Goal: Task Accomplishment & Management: Complete application form

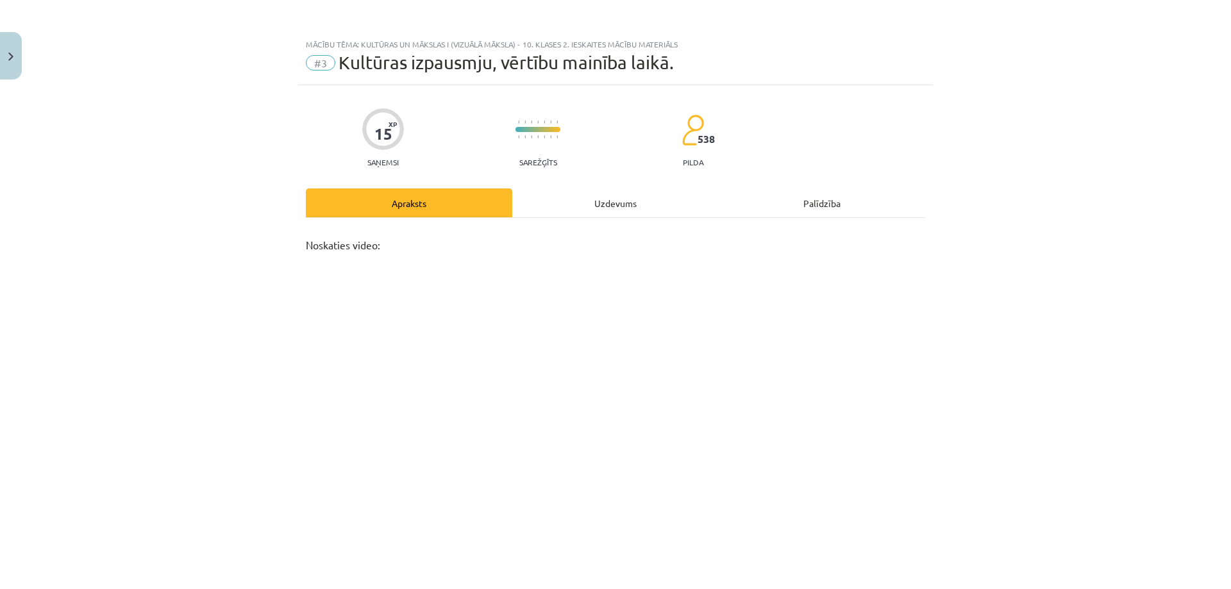
scroll to position [128, 0]
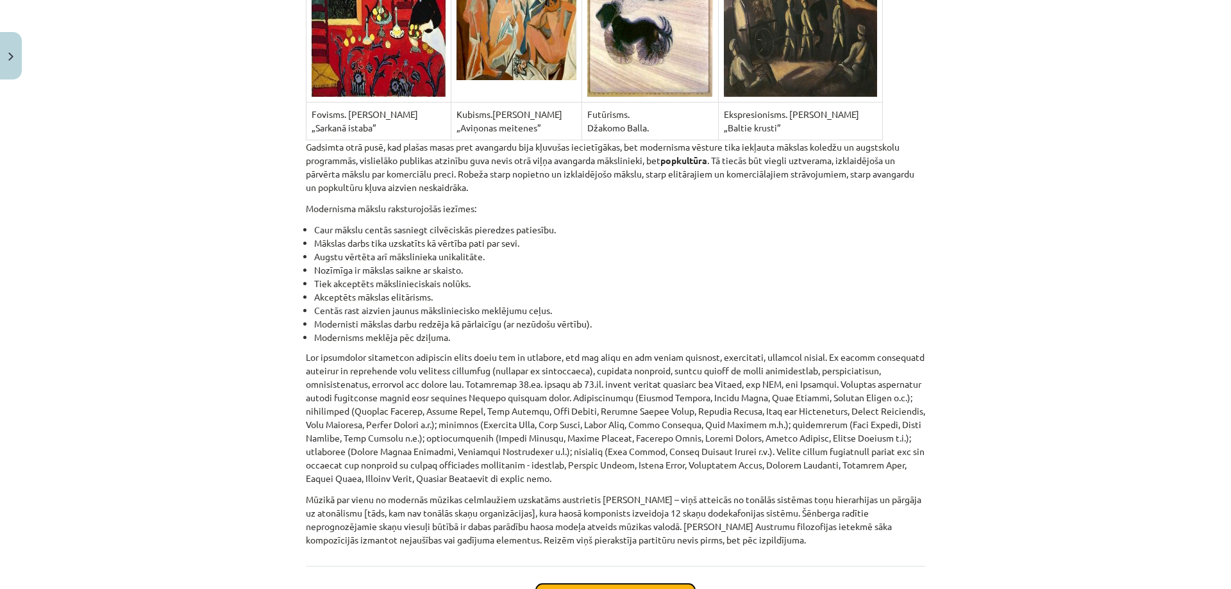
click at [587, 584] on button "Sākt uzdevumu" at bounding box center [615, 598] width 159 height 28
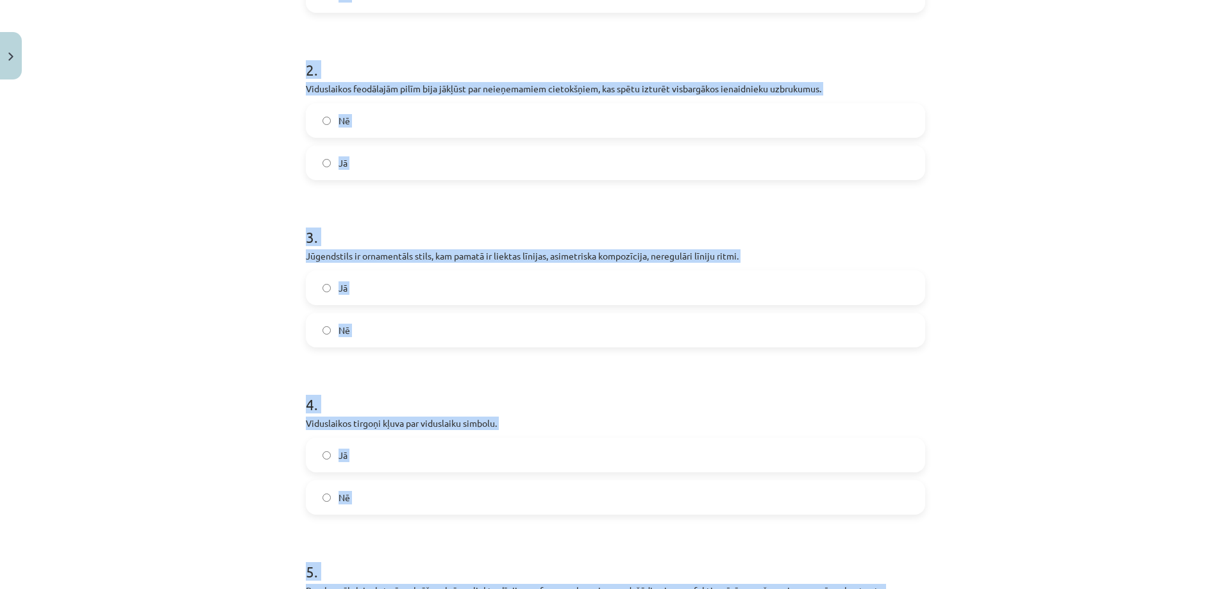
scroll to position [630, 0]
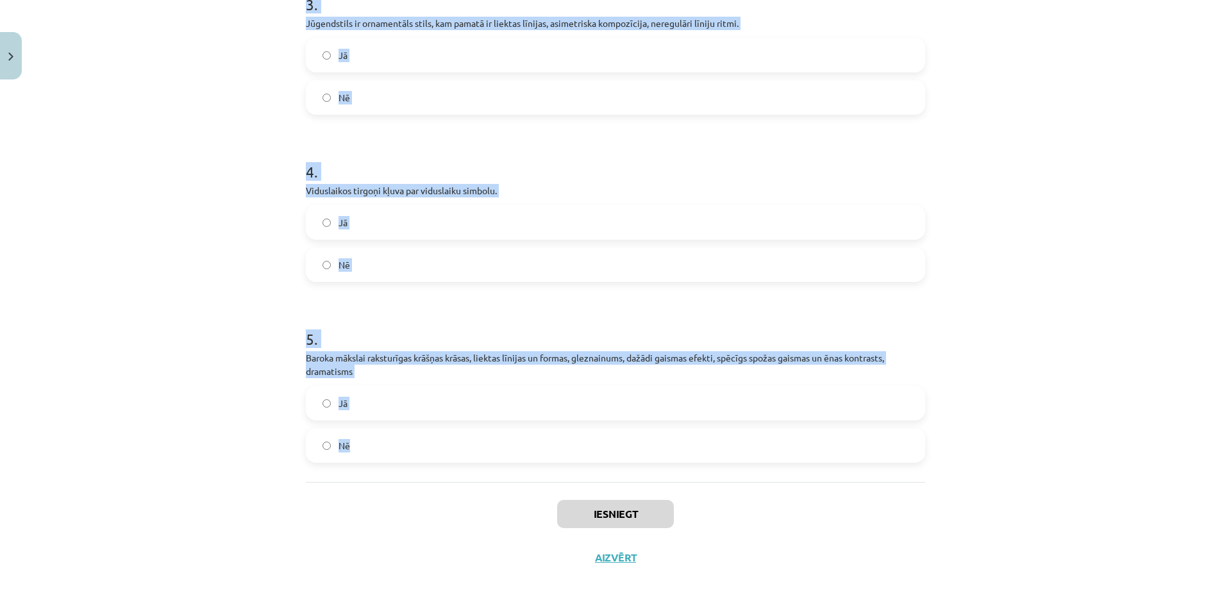
drag, startPoint x: 287, startPoint y: 247, endPoint x: 513, endPoint y: 417, distance: 282.4
click at [522, 424] on div "Mācību tēma: Kultūras un mākslas i (vizuālā māksla) - 10. klases 2. ieskaites m…" at bounding box center [615, 294] width 1231 height 589
copy form "1 . Modernisms [DOMAIN_NAME]. beigās un [DOMAIN_NAME]. sākumā spēcīgi attīstās …"
click at [263, 332] on div "Mācību tēma: Kultūras un mākslas i (vizuālā māksla) - 10. klases 2. ieskaites m…" at bounding box center [615, 294] width 1231 height 589
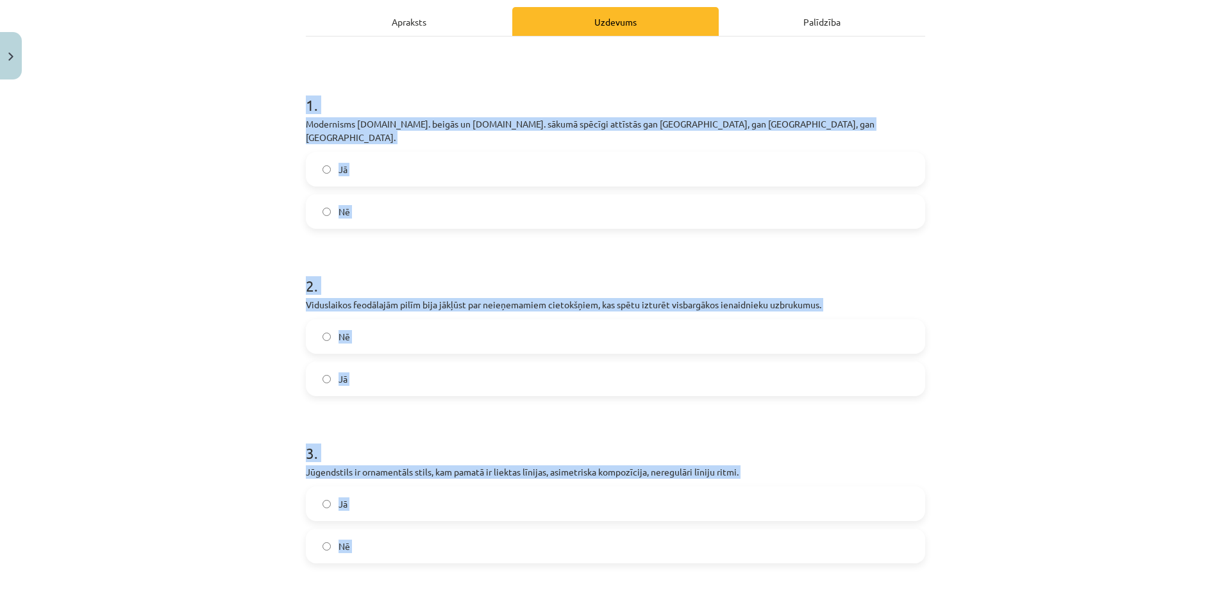
scroll to position [0, 0]
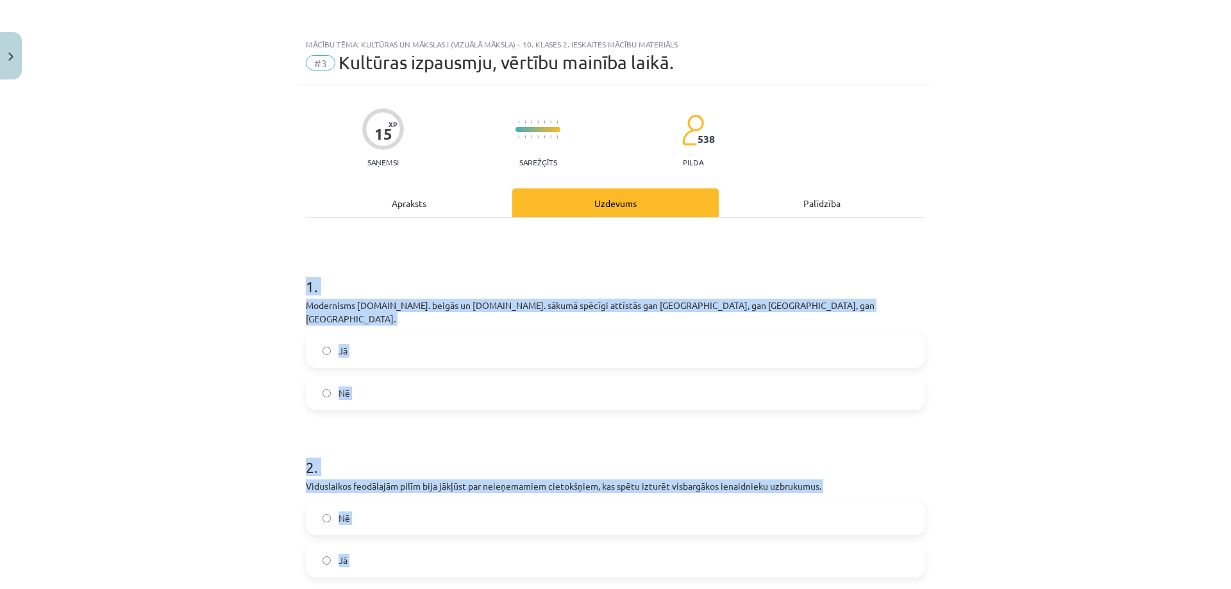
click at [352, 335] on label "Jā" at bounding box center [615, 351] width 617 height 32
click at [354, 544] on label "Jā" at bounding box center [615, 560] width 617 height 32
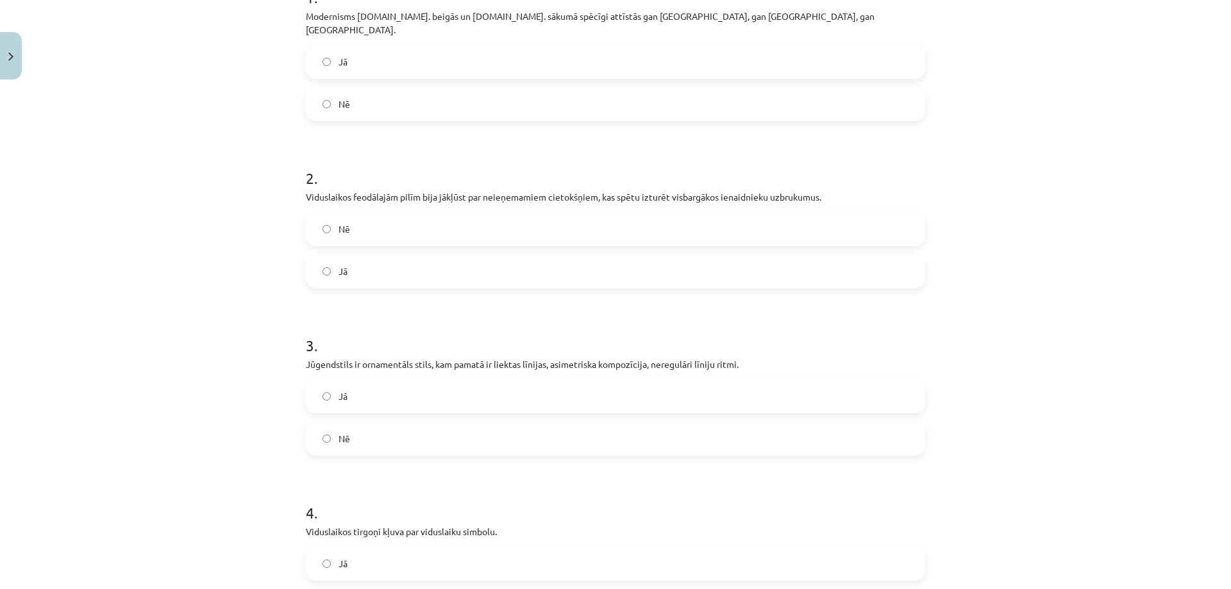
scroll to position [299, 0]
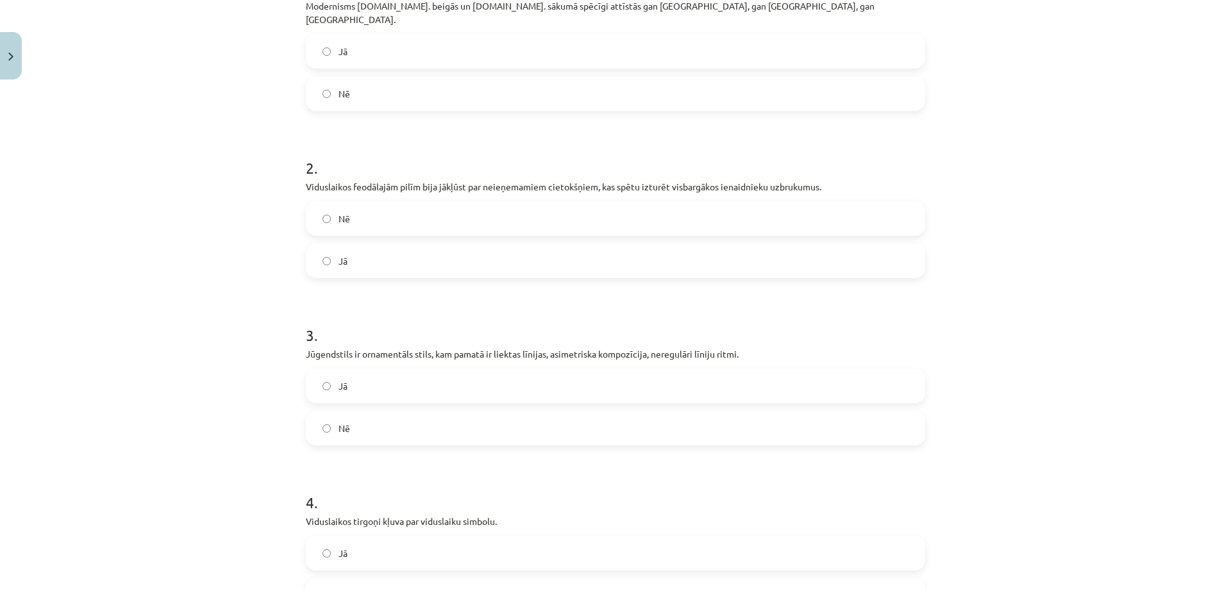
click at [385, 372] on label "Jā" at bounding box center [615, 386] width 617 height 32
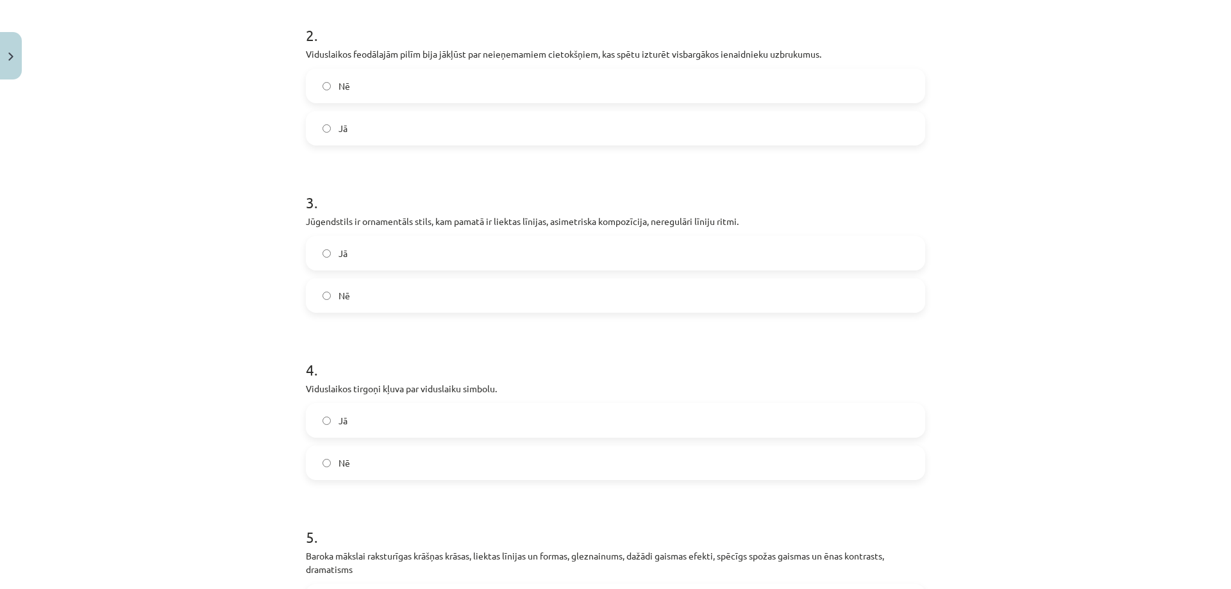
scroll to position [598, 0]
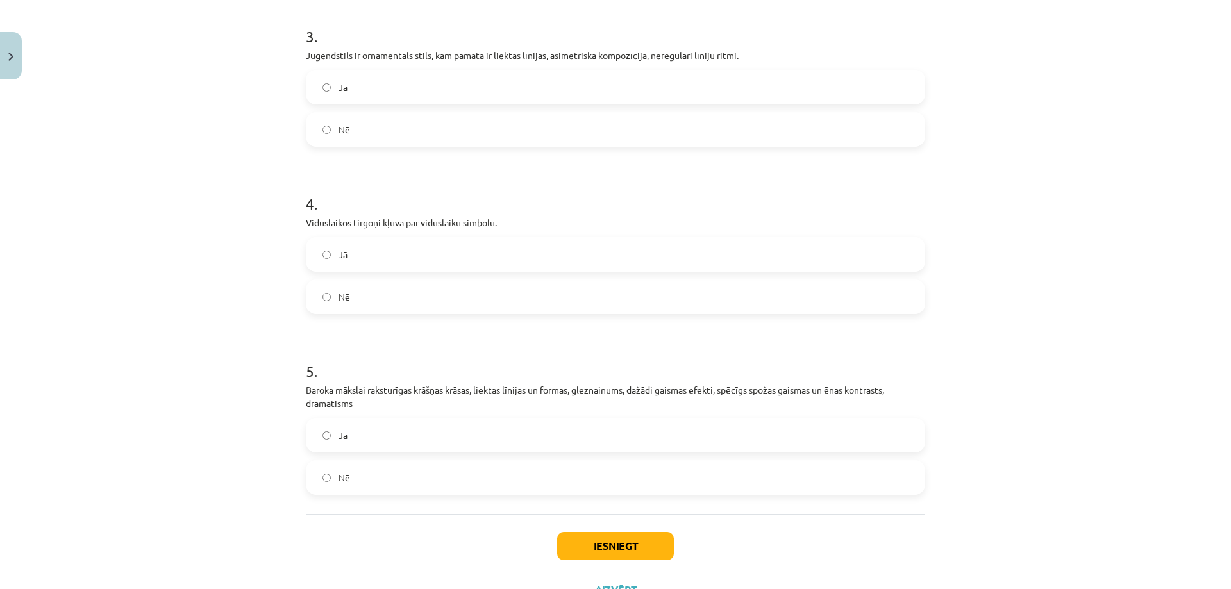
click at [353, 285] on label "Nē" at bounding box center [615, 297] width 617 height 32
drag, startPoint x: 358, startPoint y: 428, endPoint x: 349, endPoint y: 433, distance: 10.3
click at [356, 429] on label "Jā" at bounding box center [615, 435] width 617 height 32
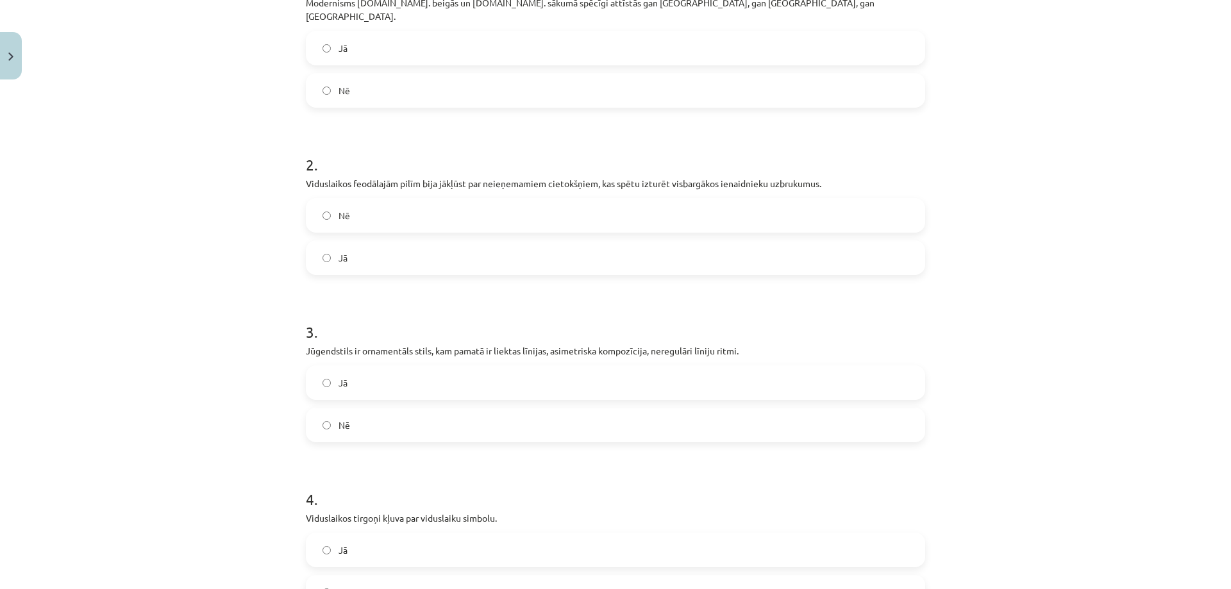
scroll to position [639, 0]
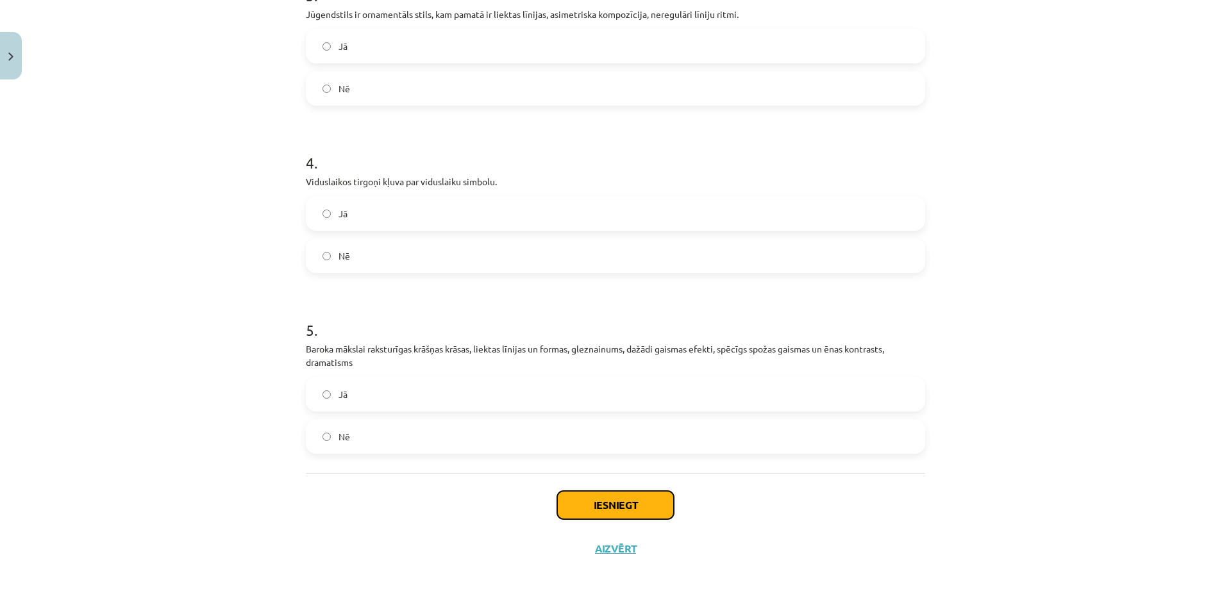
click at [588, 497] on button "Iesniegt" at bounding box center [615, 505] width 117 height 28
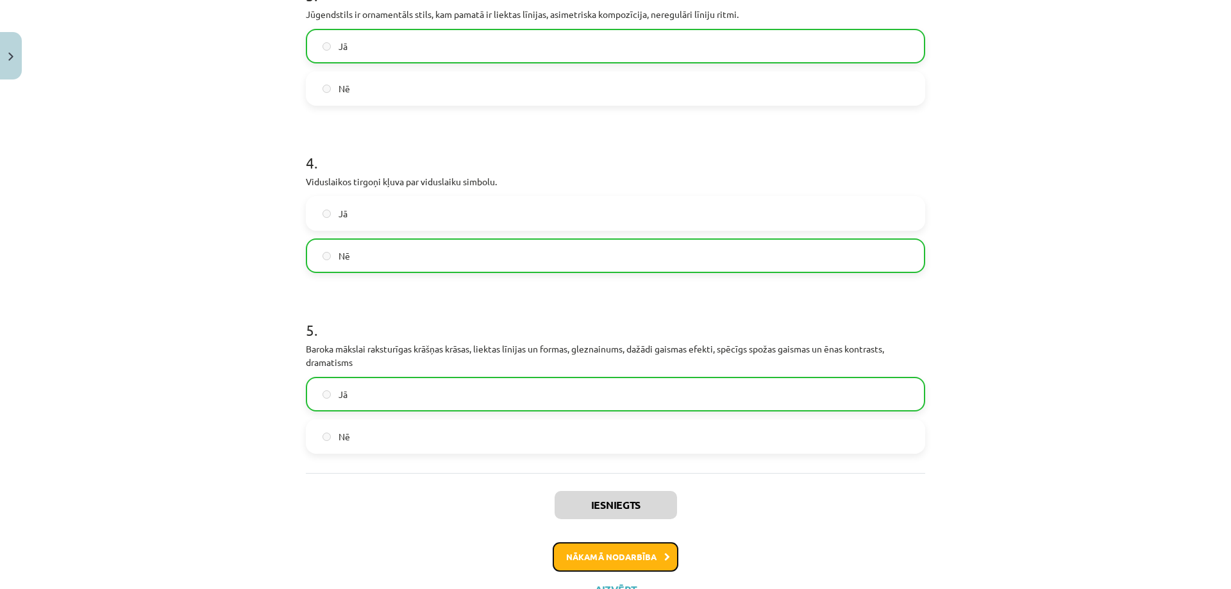
click at [592, 546] on button "Nākamā nodarbība" at bounding box center [616, 556] width 126 height 29
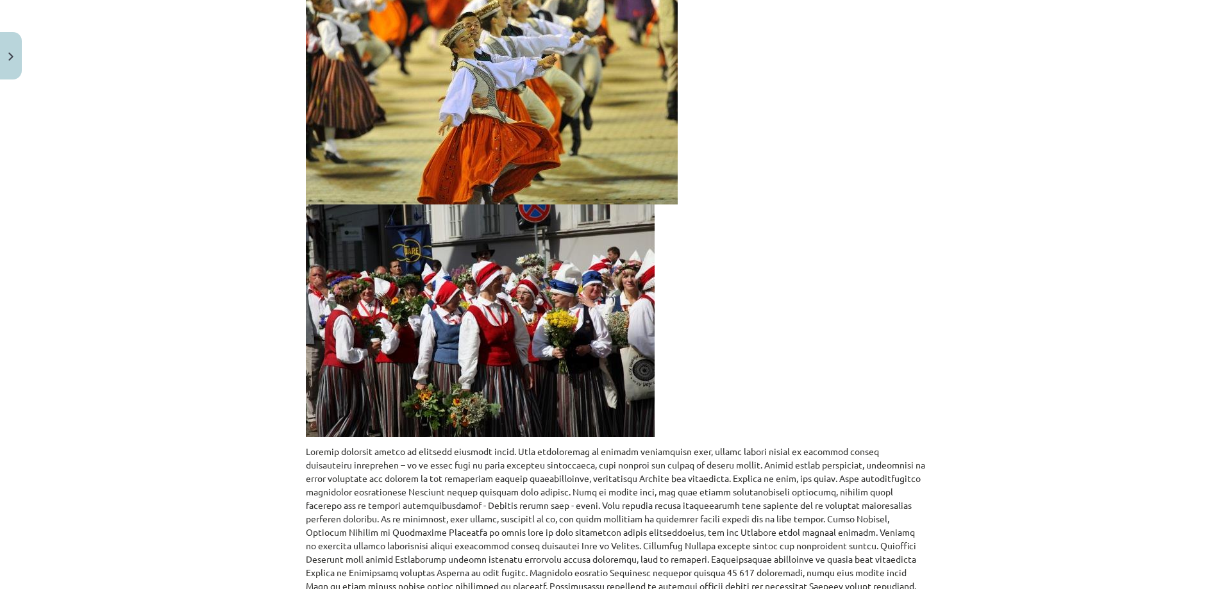
scroll to position [408, 0]
